Goal: Task Accomplishment & Management: Use online tool/utility

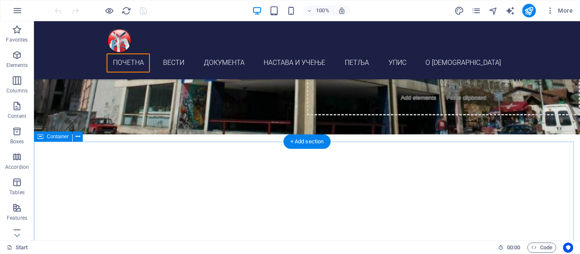
scroll to position [170, 0]
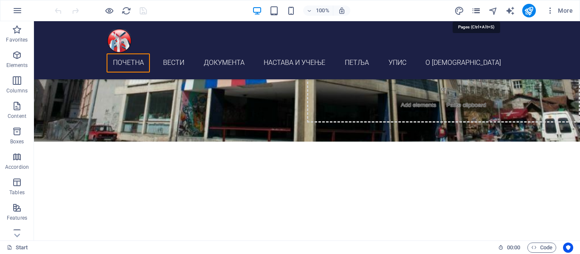
click at [474, 11] on icon "pages" at bounding box center [476, 11] width 10 height 10
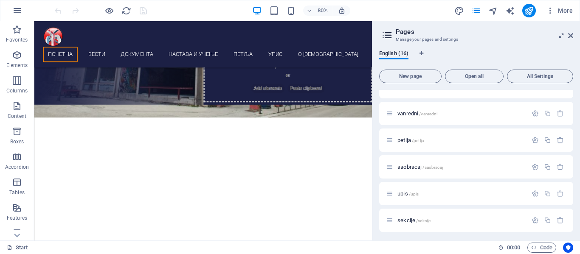
scroll to position [114, 0]
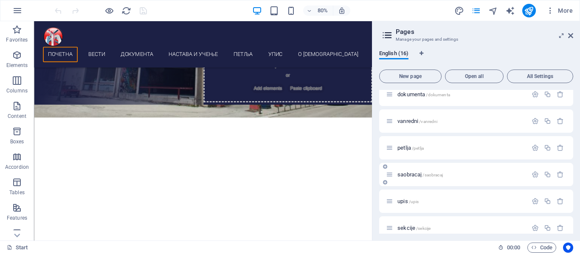
click at [406, 173] on span "saobracaj /[GEOGRAPHIC_DATA]" at bounding box center [420, 175] width 45 height 6
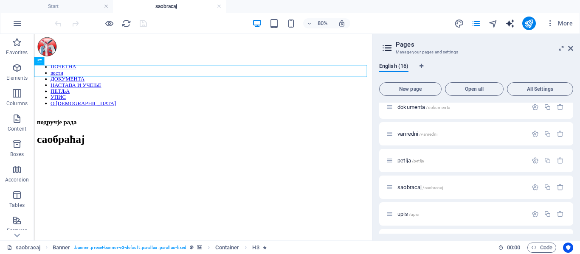
scroll to position [0, 0]
click at [478, 23] on icon "pages" at bounding box center [476, 24] width 10 height 10
click at [401, 218] on div "upis /upis" at bounding box center [456, 214] width 141 height 10
click at [399, 214] on span "upis /upis" at bounding box center [408, 214] width 21 height 6
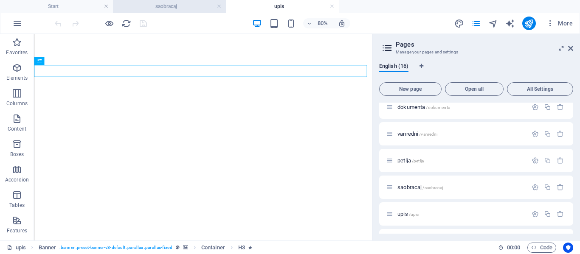
click at [169, 6] on h4 "saobracaj" at bounding box center [169, 6] width 113 height 9
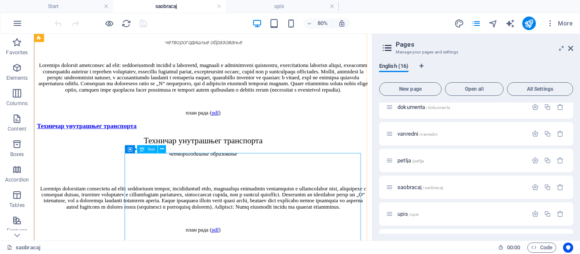
scroll to position [807, 0]
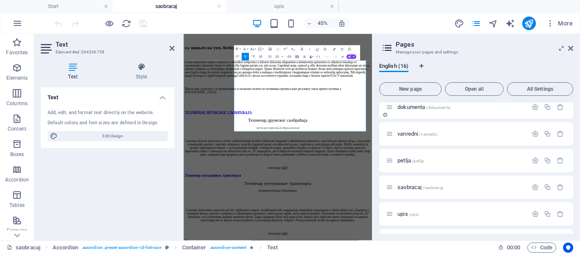
scroll to position [907, 0]
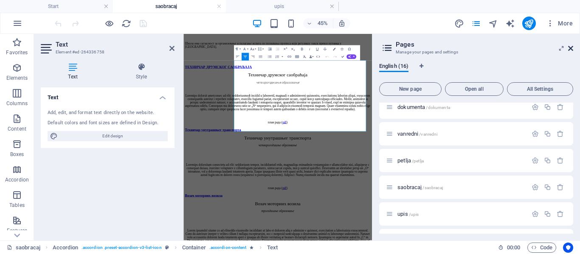
drag, startPoint x: 571, startPoint y: 48, endPoint x: 296, endPoint y: 83, distance: 277.0
click at [571, 48] on icon at bounding box center [570, 48] width 5 height 7
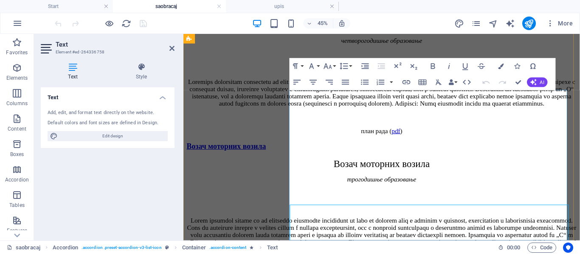
scroll to position [787, 0]
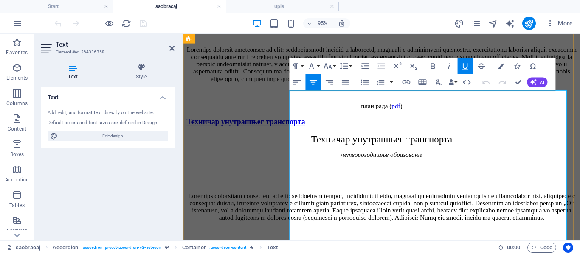
drag, startPoint x: 461, startPoint y: 234, endPoint x: 451, endPoint y: 234, distance: 9.8
drag, startPoint x: 463, startPoint y: 235, endPoint x: 453, endPoint y: 236, distance: 10.2
click at [462, 202] on icon "button" at bounding box center [462, 207] width 10 height 10
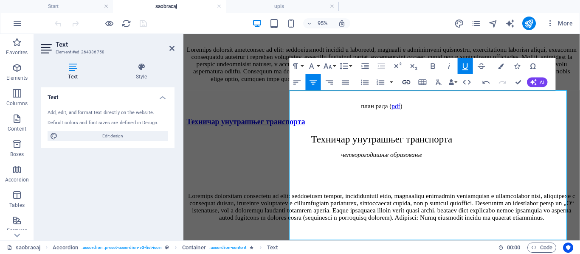
click at [405, 79] on icon "button" at bounding box center [407, 82] width 10 height 10
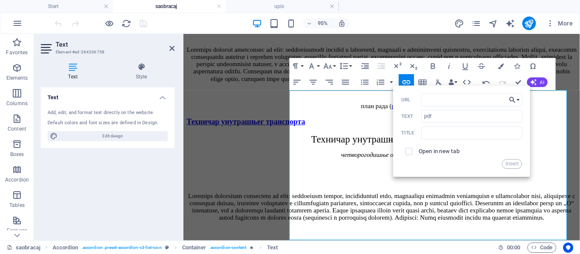
click at [517, 99] on button "Choose Link" at bounding box center [514, 99] width 15 height 13
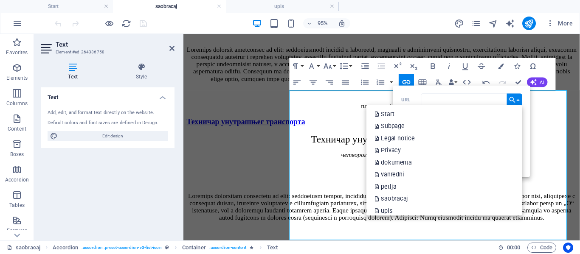
scroll to position [107, 0]
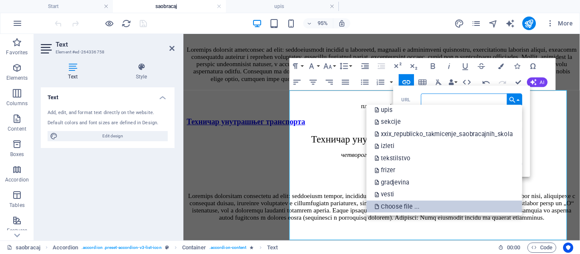
click at [388, 206] on p "Choose file ..." at bounding box center [398, 207] width 46 height 12
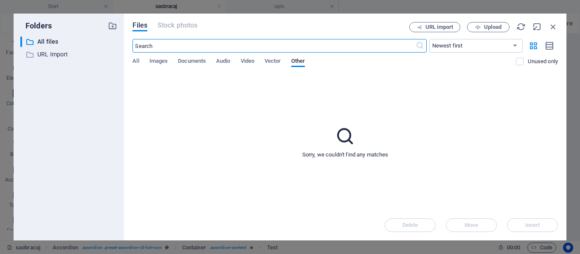
scroll to position [907, 0]
click at [479, 25] on icon "button" at bounding box center [478, 28] width 6 height 6
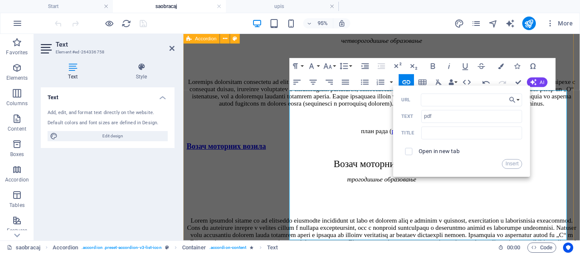
scroll to position [787, 0]
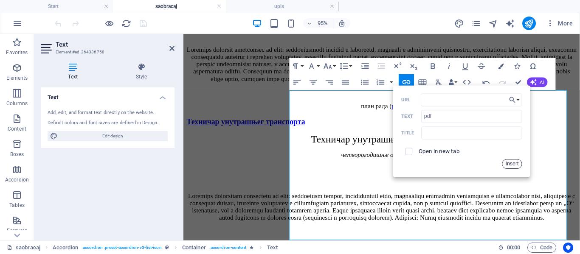
click at [511, 163] on button "Insert" at bounding box center [512, 164] width 20 height 10
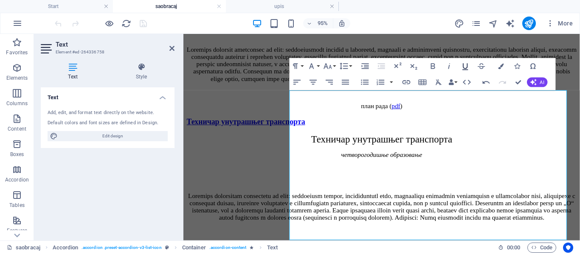
click at [466, 64] on icon "button" at bounding box center [466, 66] width 10 height 10
click at [504, 67] on button "Colors" at bounding box center [501, 66] width 15 height 16
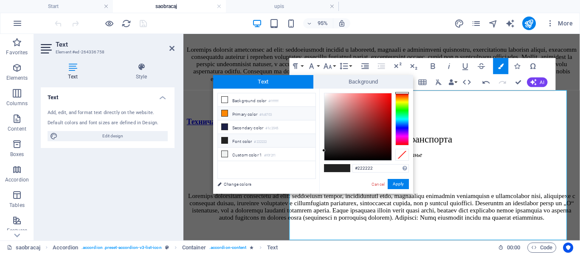
click at [240, 110] on li "Primary color #fc8703" at bounding box center [267, 114] width 98 height 14
type input "#fc8703"
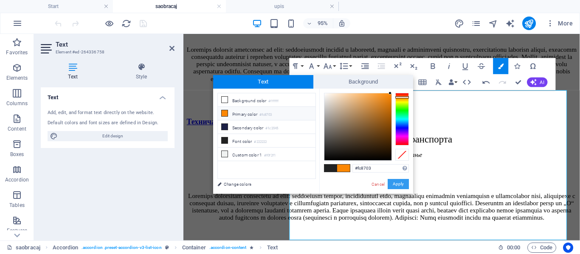
click at [398, 185] on button "Apply" at bounding box center [398, 184] width 21 height 10
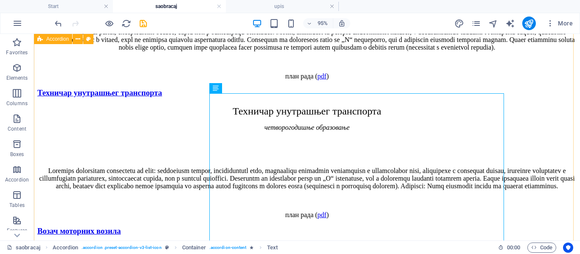
scroll to position [781, 0]
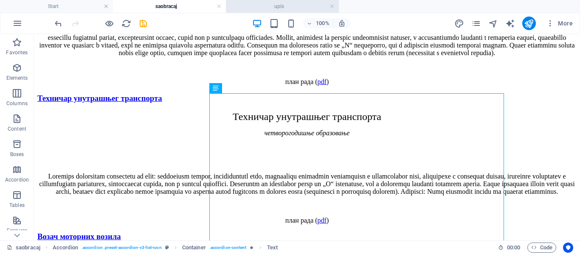
click at [286, 3] on h4 "upis" at bounding box center [282, 6] width 113 height 9
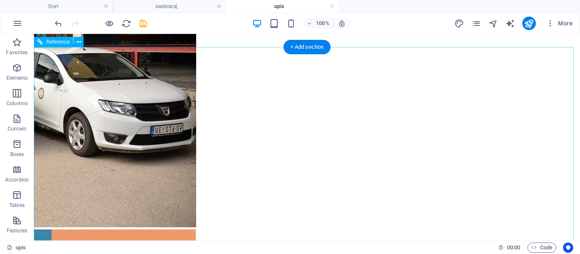
scroll to position [2044, 0]
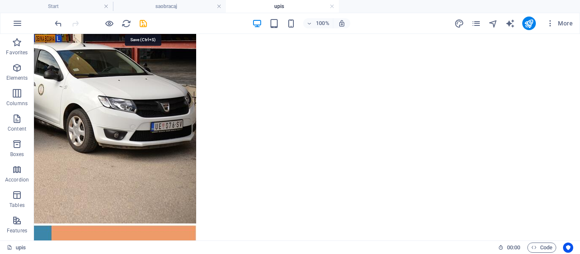
click at [144, 22] on icon "save" at bounding box center [143, 24] width 10 height 10
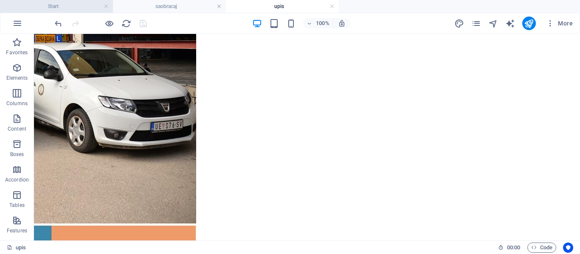
click at [85, 8] on h4 "Start" at bounding box center [56, 6] width 113 height 9
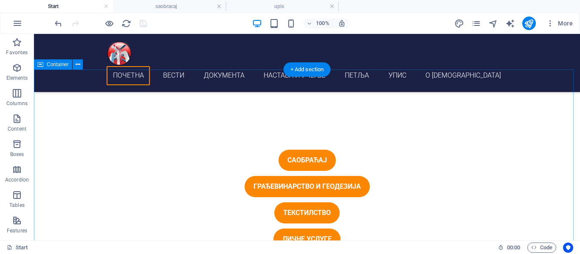
scroll to position [255, 0]
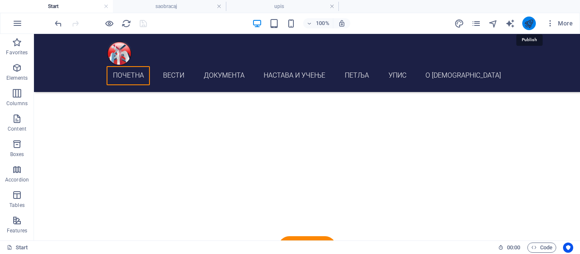
click at [528, 23] on icon "publish" at bounding box center [529, 24] width 10 height 10
